Goal: Task Accomplishment & Management: Use online tool/utility

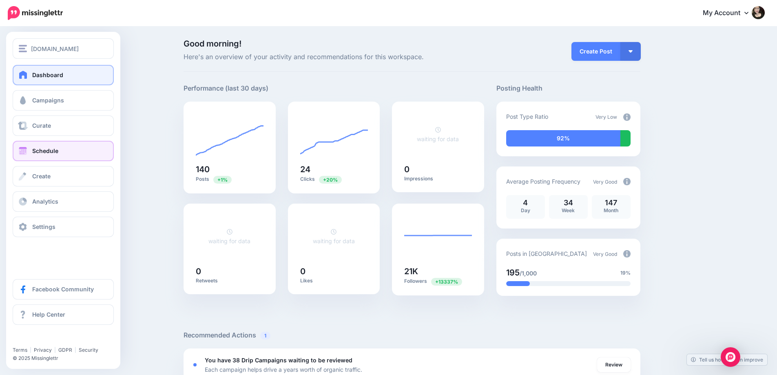
click at [48, 149] on span "Schedule" at bounding box center [45, 150] width 26 height 7
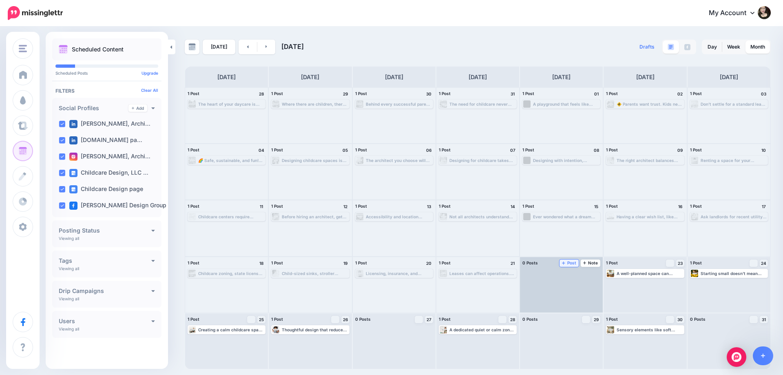
click at [568, 262] on span "Post" at bounding box center [569, 263] width 14 height 4
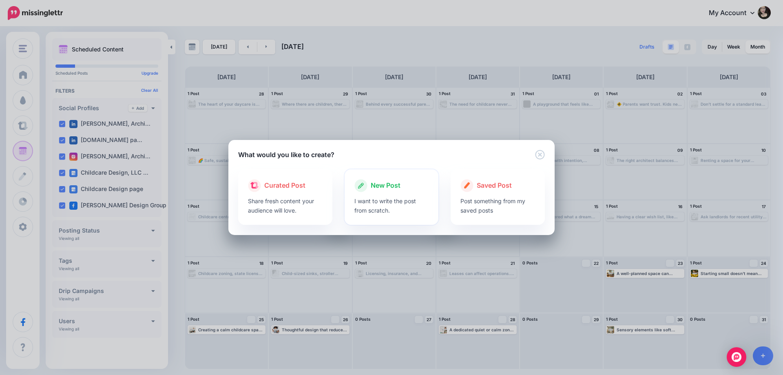
click at [402, 198] on p "I want to write the post from scratch." at bounding box center [391, 205] width 75 height 19
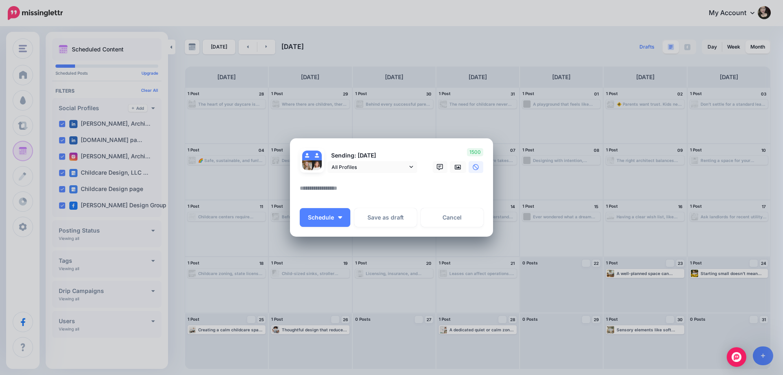
click at [343, 191] on textarea at bounding box center [394, 191] width 188 height 16
paste textarea "**********"
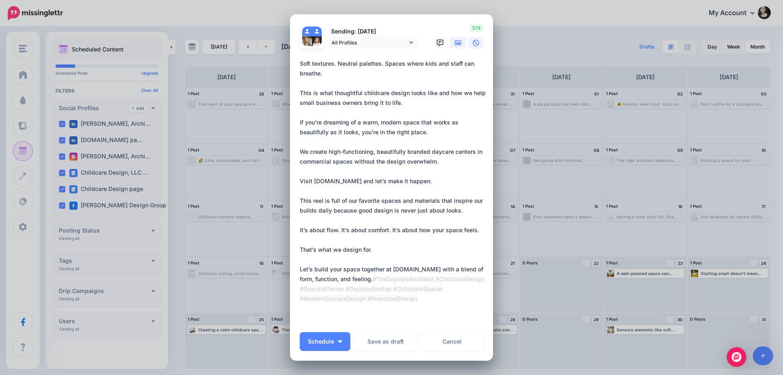
type textarea "**********"
click at [452, 46] on link at bounding box center [458, 43] width 16 height 12
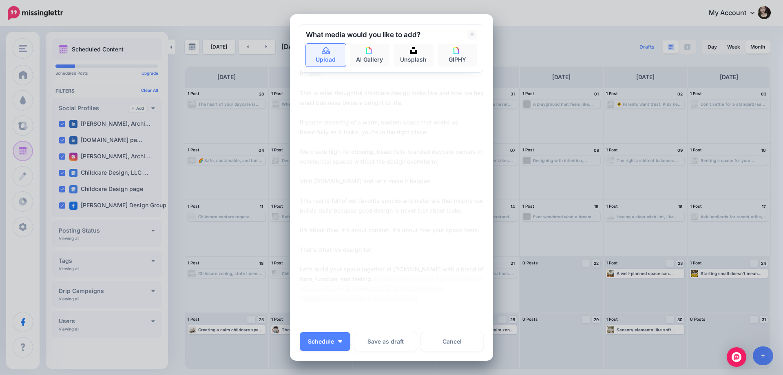
click at [324, 59] on link "Upload" at bounding box center [326, 55] width 40 height 23
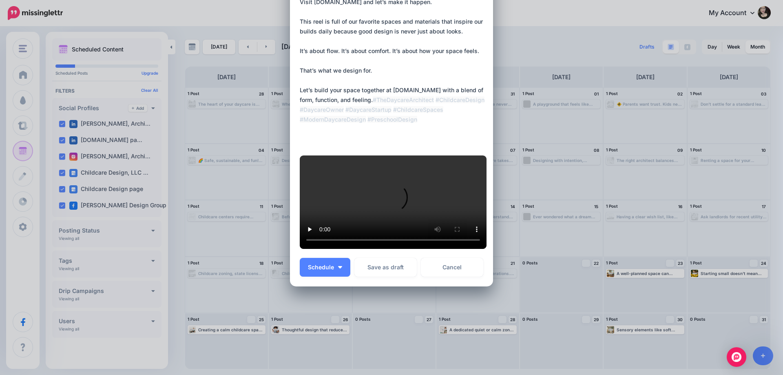
scroll to position [408, 0]
click at [325, 270] on span "Schedule" at bounding box center [321, 267] width 26 height 6
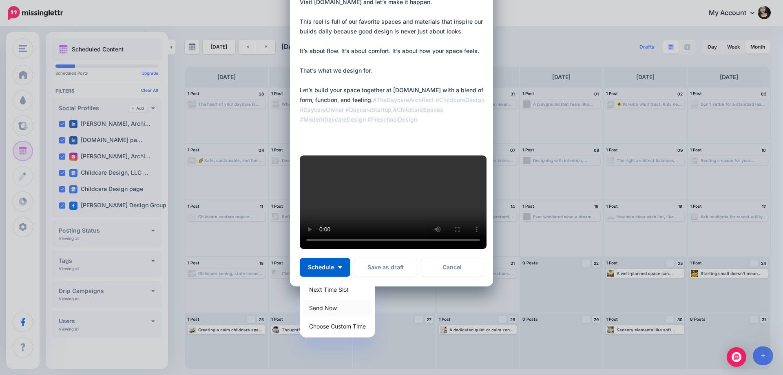
click at [318, 316] on link "Send Now" at bounding box center [337, 308] width 69 height 16
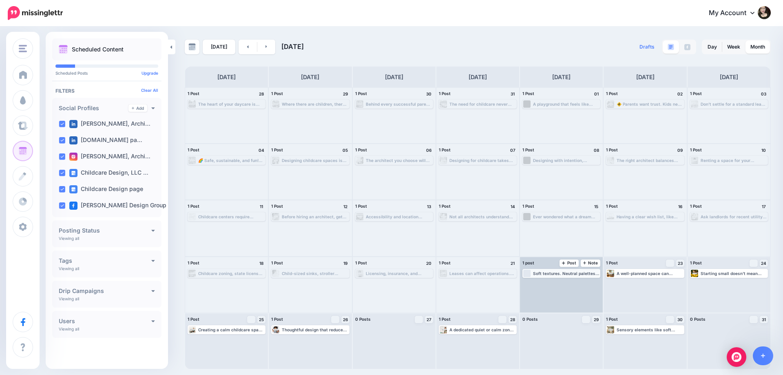
click at [559, 276] on div "Loading Soft textures. Neutral palettes. Spaces where kids and staff can breath…" at bounding box center [561, 273] width 76 height 7
click at [559, 284] on link "Edit" at bounding box center [549, 282] width 51 height 7
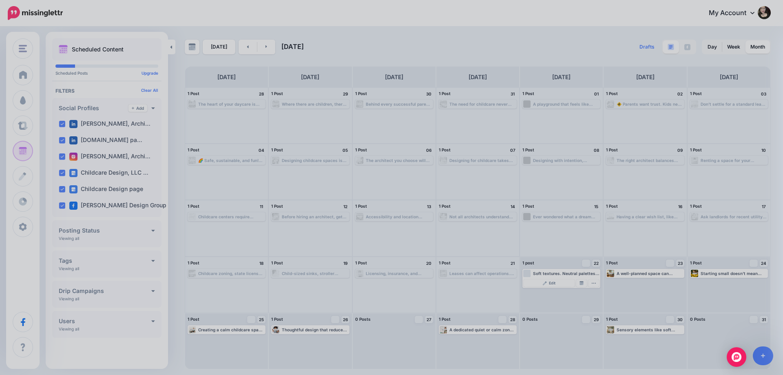
scroll to position [0, 0]
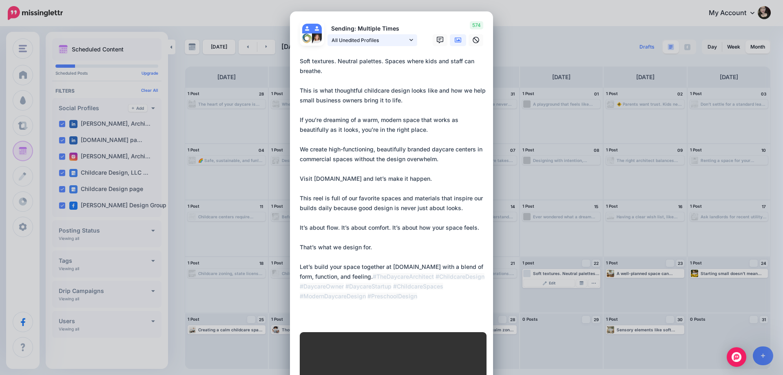
click at [378, 41] on span "All Unedited Profiles" at bounding box center [370, 40] width 76 height 9
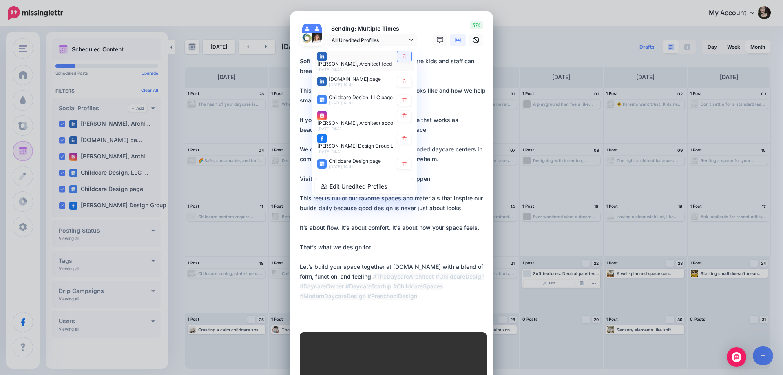
click at [407, 60] on link at bounding box center [404, 56] width 14 height 11
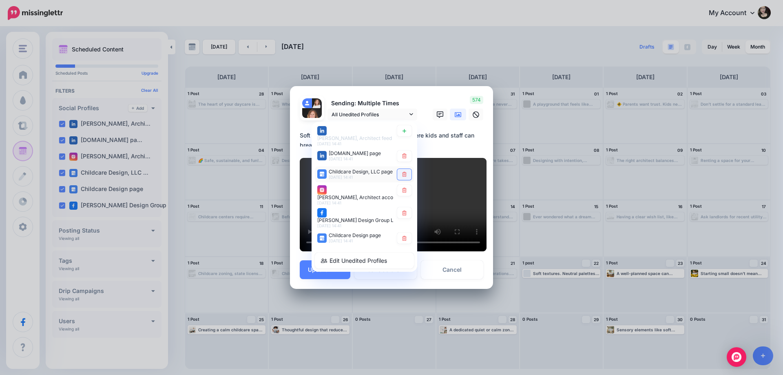
click at [402, 172] on icon at bounding box center [404, 174] width 6 height 5
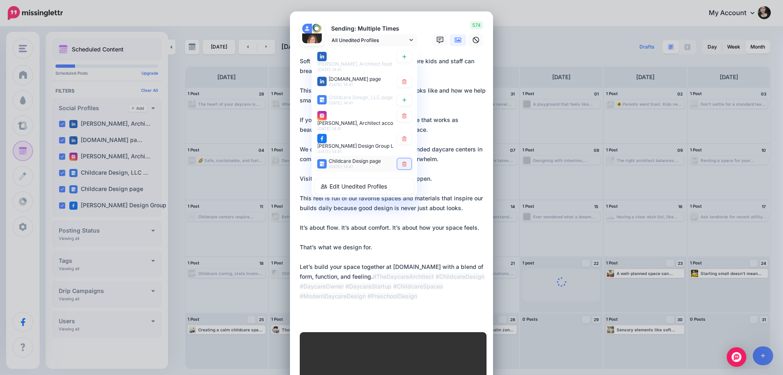
click at [401, 162] on icon at bounding box center [404, 163] width 6 height 5
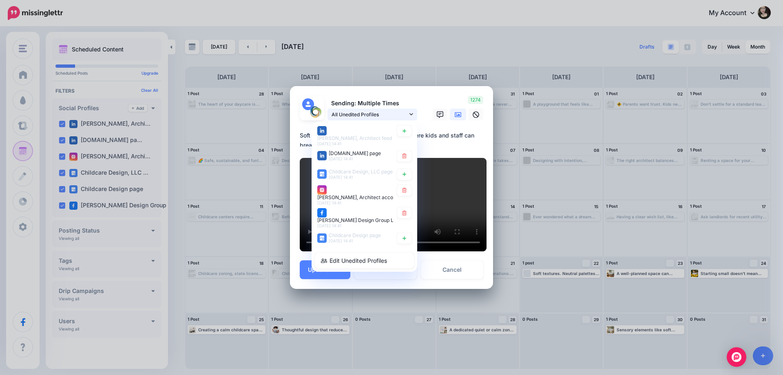
click at [379, 110] on span "All Unedited Profiles" at bounding box center [370, 114] width 76 height 9
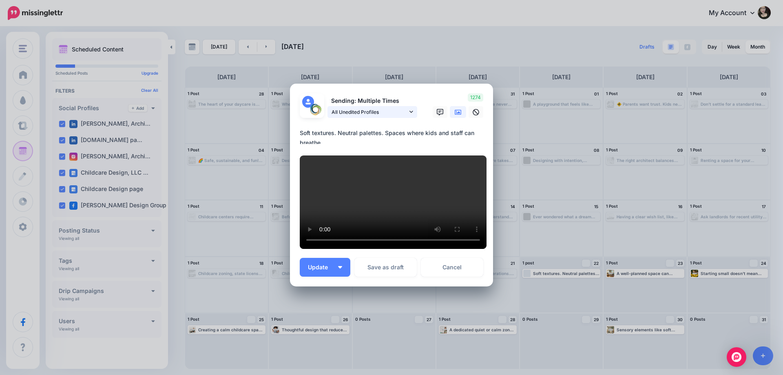
scroll to position [82, 0]
click at [326, 270] on span "Update" at bounding box center [321, 267] width 26 height 6
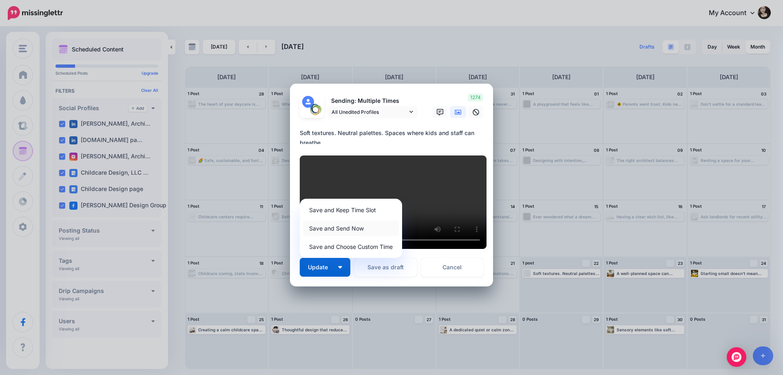
click at [330, 236] on link "Save and Send Now" at bounding box center [351, 228] width 96 height 16
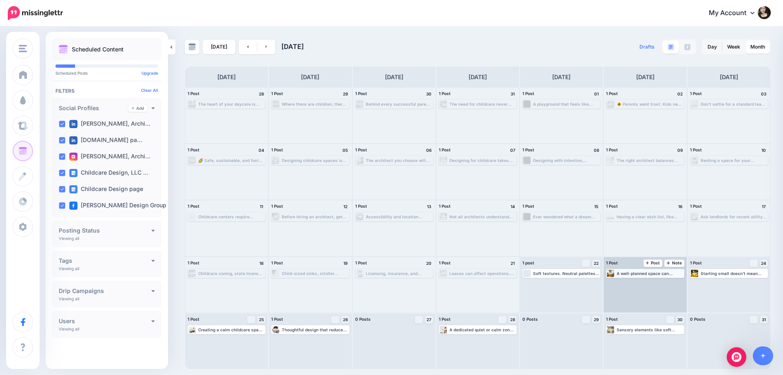
click at [636, 273] on div "A well-planned space can empower young minds—even when money is tight. Read mor…" at bounding box center [650, 273] width 66 height 5
click at [632, 280] on link "Edit" at bounding box center [632, 282] width 51 height 7
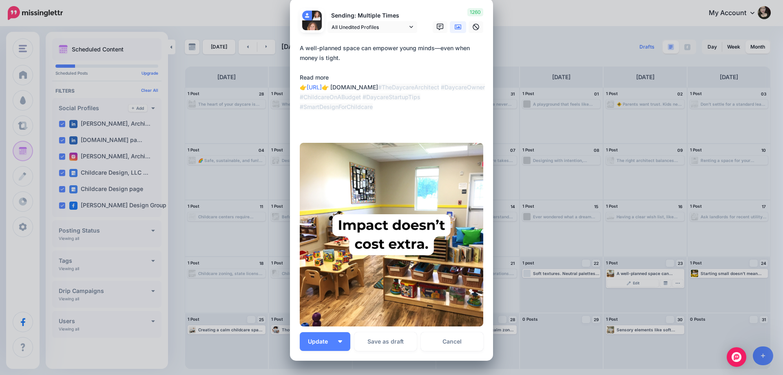
scroll to position [87, 0]
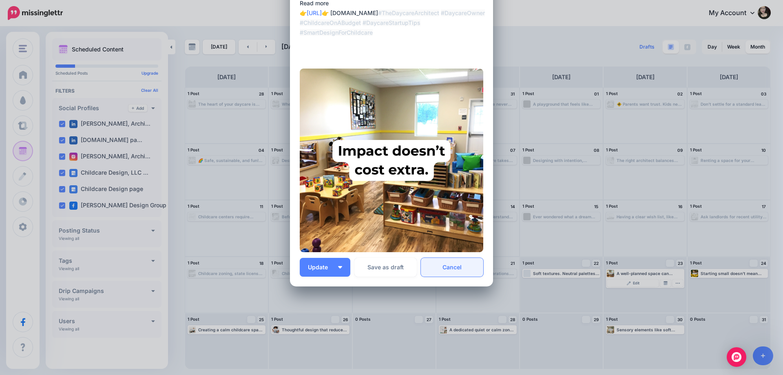
click at [444, 266] on link "Cancel" at bounding box center [452, 267] width 62 height 19
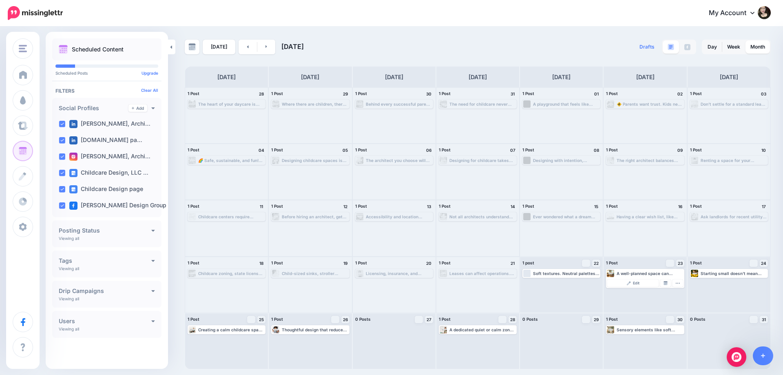
scroll to position [0, 0]
